Goal: Navigation & Orientation: Find specific page/section

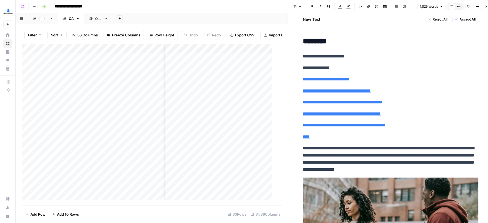
scroll to position [0, 1249]
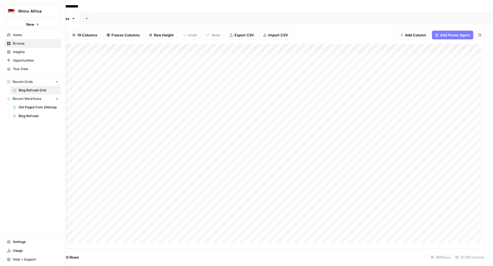
click at [13, 70] on span "Your Data" at bounding box center [36, 69] width 46 height 5
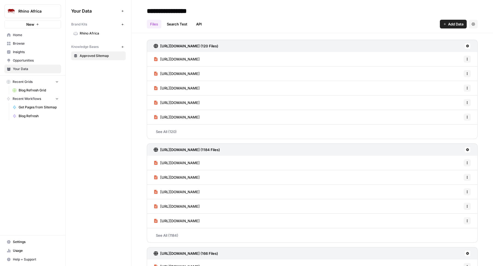
click at [97, 27] on div "Brand Kits New" at bounding box center [98, 24] width 55 height 9
click at [94, 33] on span "Rhino Africa" at bounding box center [102, 33] width 44 height 5
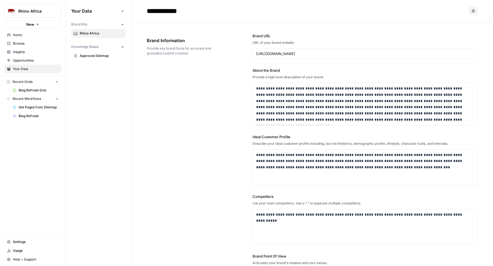
click at [102, 124] on div "Your Data Add Data Brand Kits New Rhino Africa Knowledge Bases New Approved Sit…" at bounding box center [99, 133] width 66 height 266
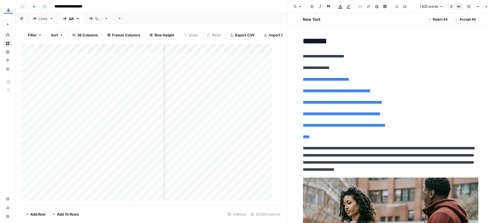
scroll to position [0, 1249]
